Goal: Task Accomplishment & Management: Complete application form

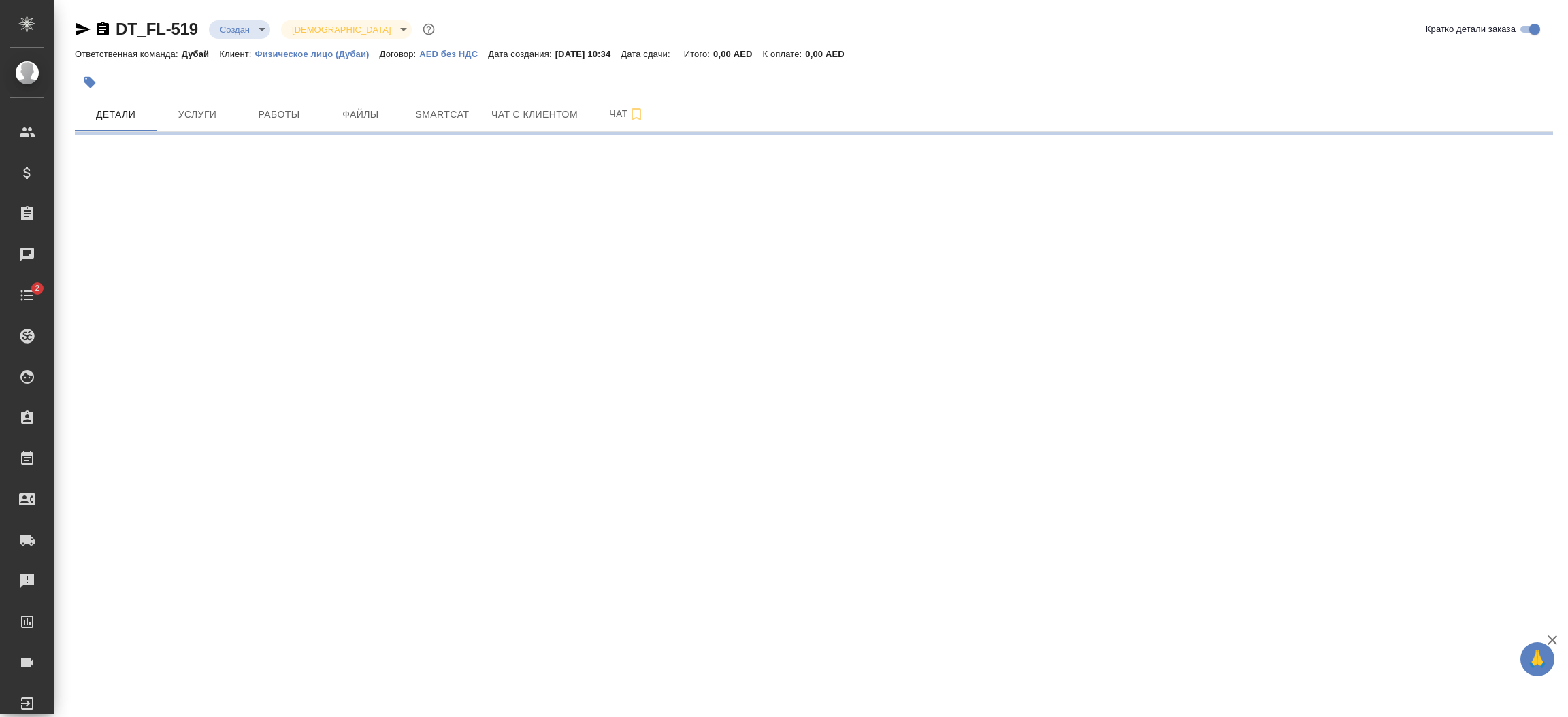
select select "RU"
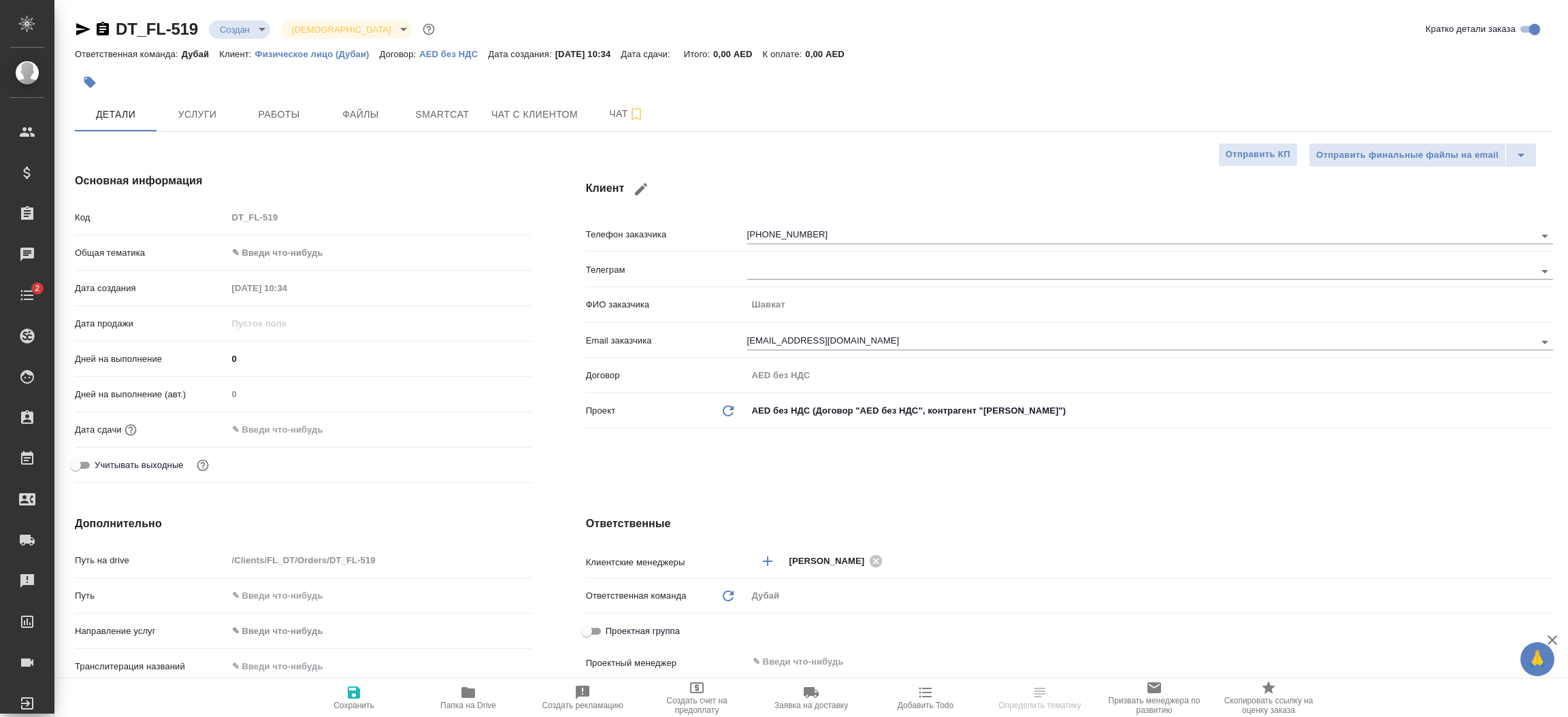
type textarea "x"
click at [797, 463] on div "Клиент Телефон заказчика [PHONE_NUMBER] Телеграм ФИО заказчика [PERSON_NAME] Em…" at bounding box center [1070, 331] width 1022 height 370
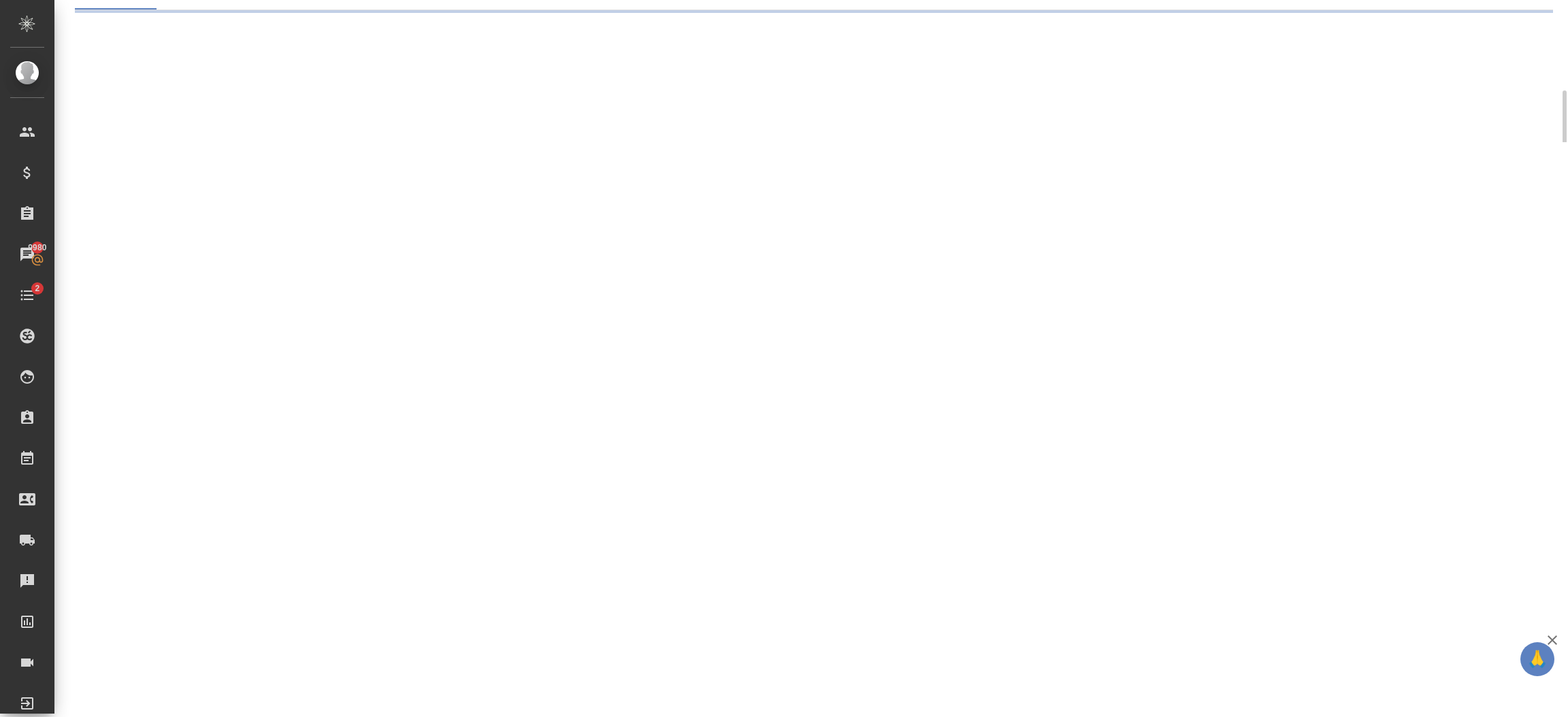
scroll to position [141, 0]
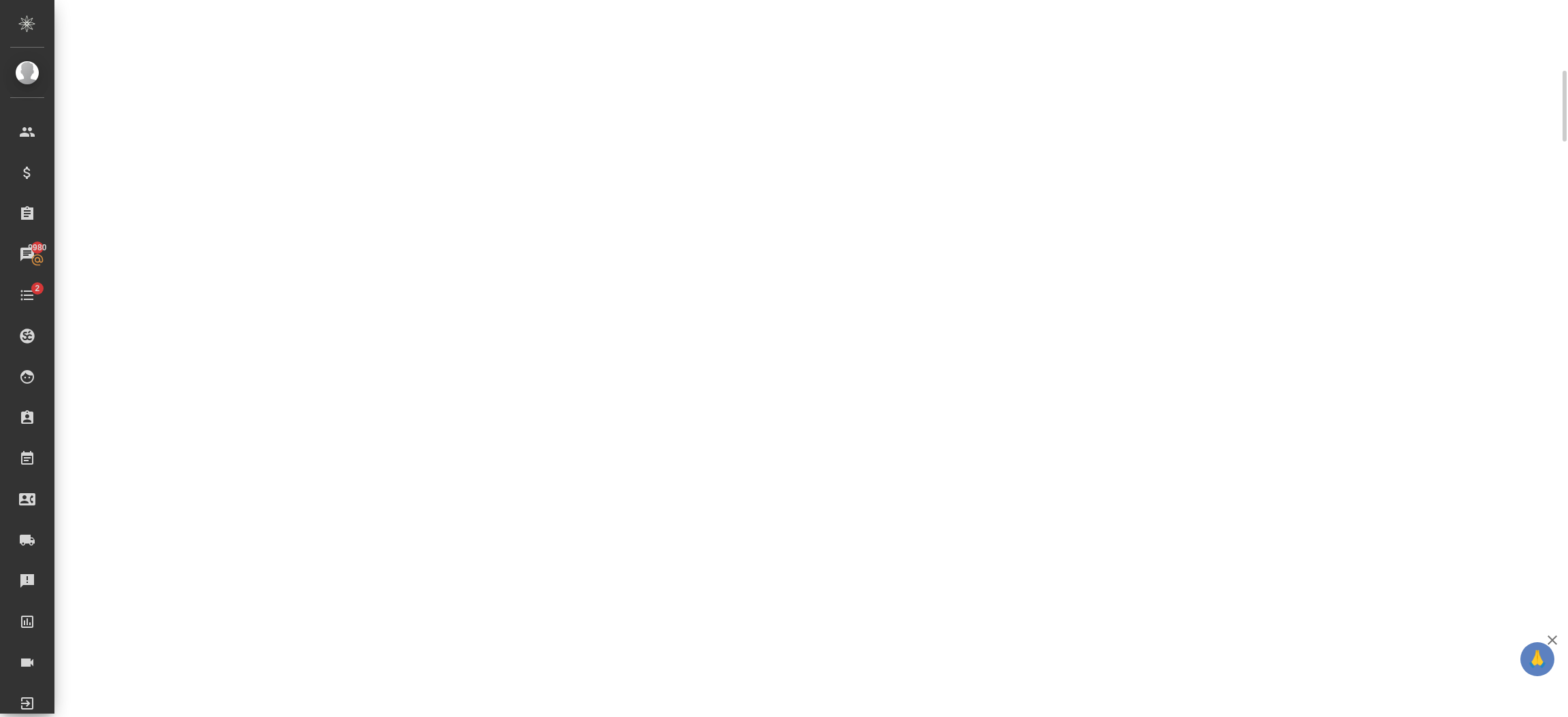
select select "RU"
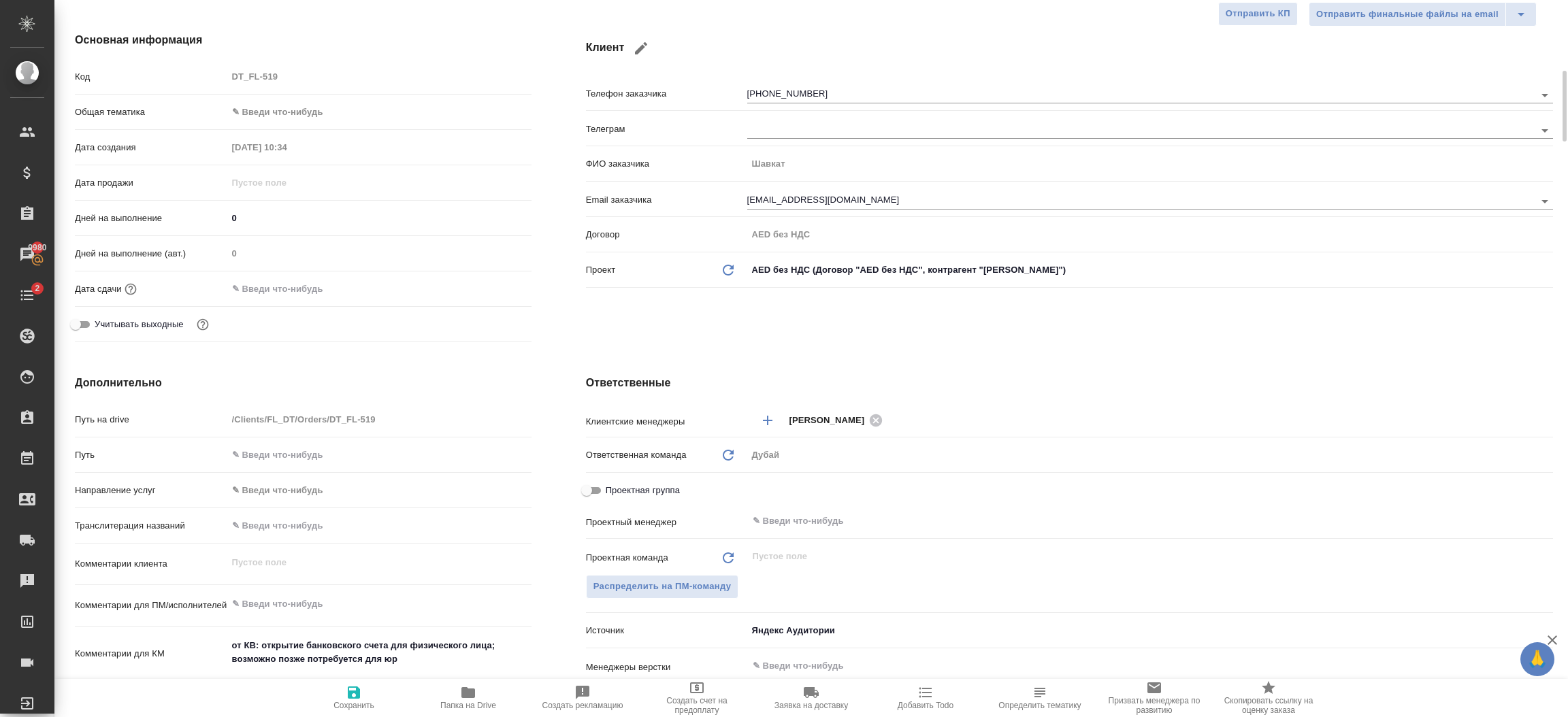
type textarea "x"
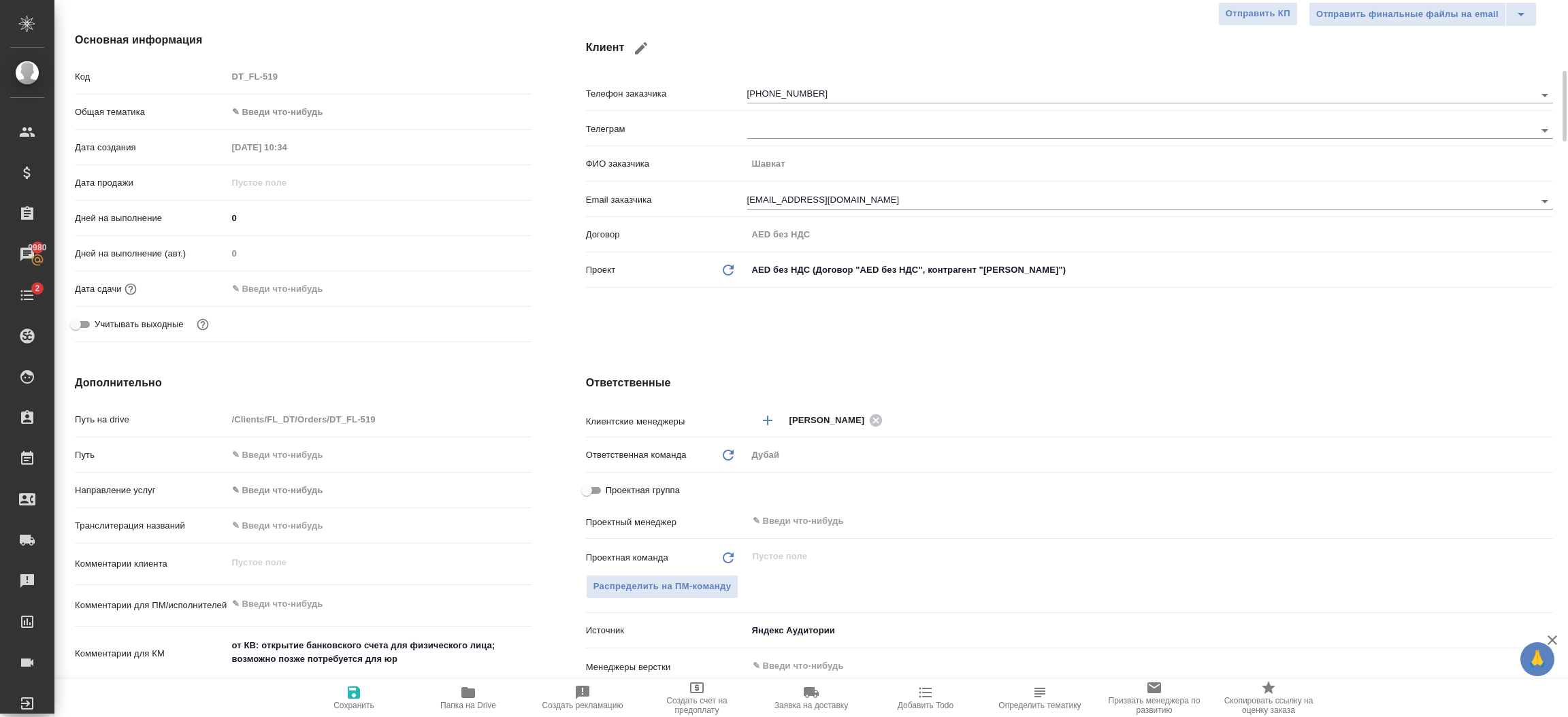
type textarea "x"
